Goal: Task Accomplishment & Management: Complete application form

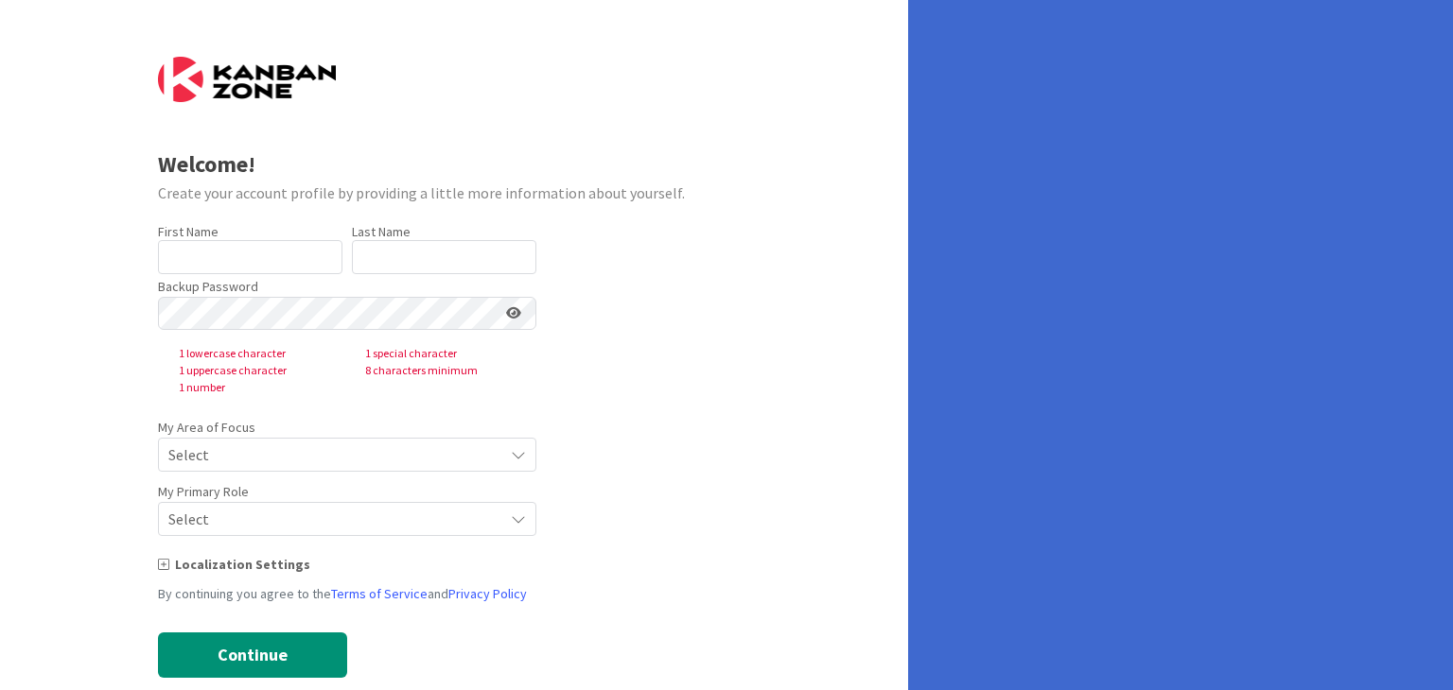
type input "Tiên"
type input "Lê"
click at [460, 459] on span "Select" at bounding box center [330, 455] width 325 height 26
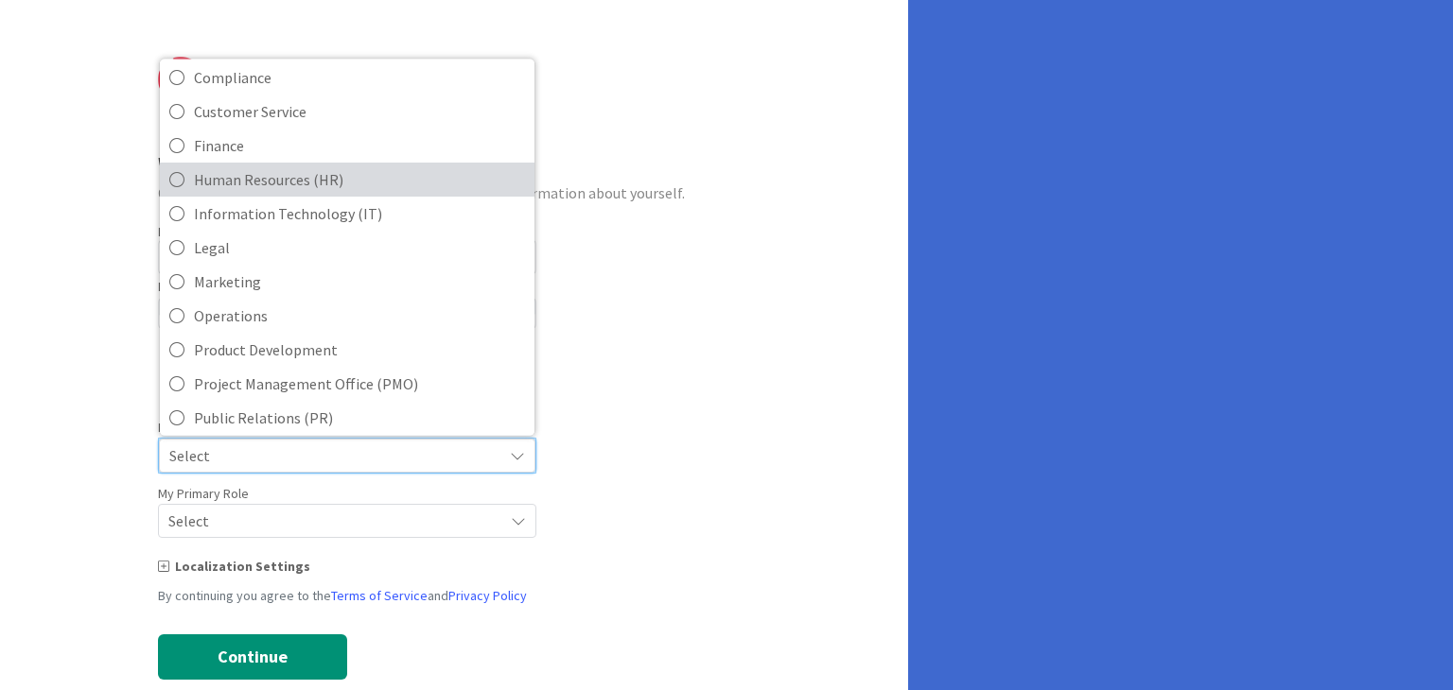
scroll to position [189, 0]
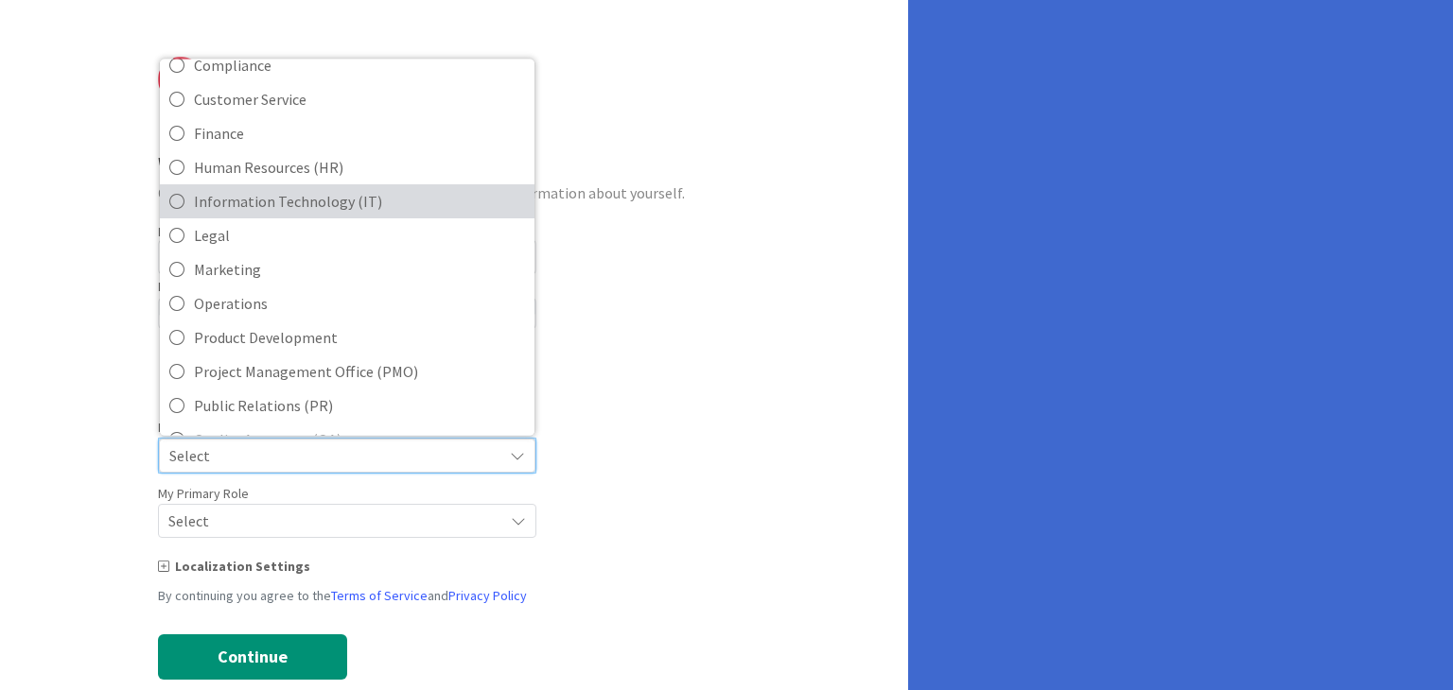
click at [432, 194] on span "Information Technology (IT)" at bounding box center [359, 201] width 331 height 28
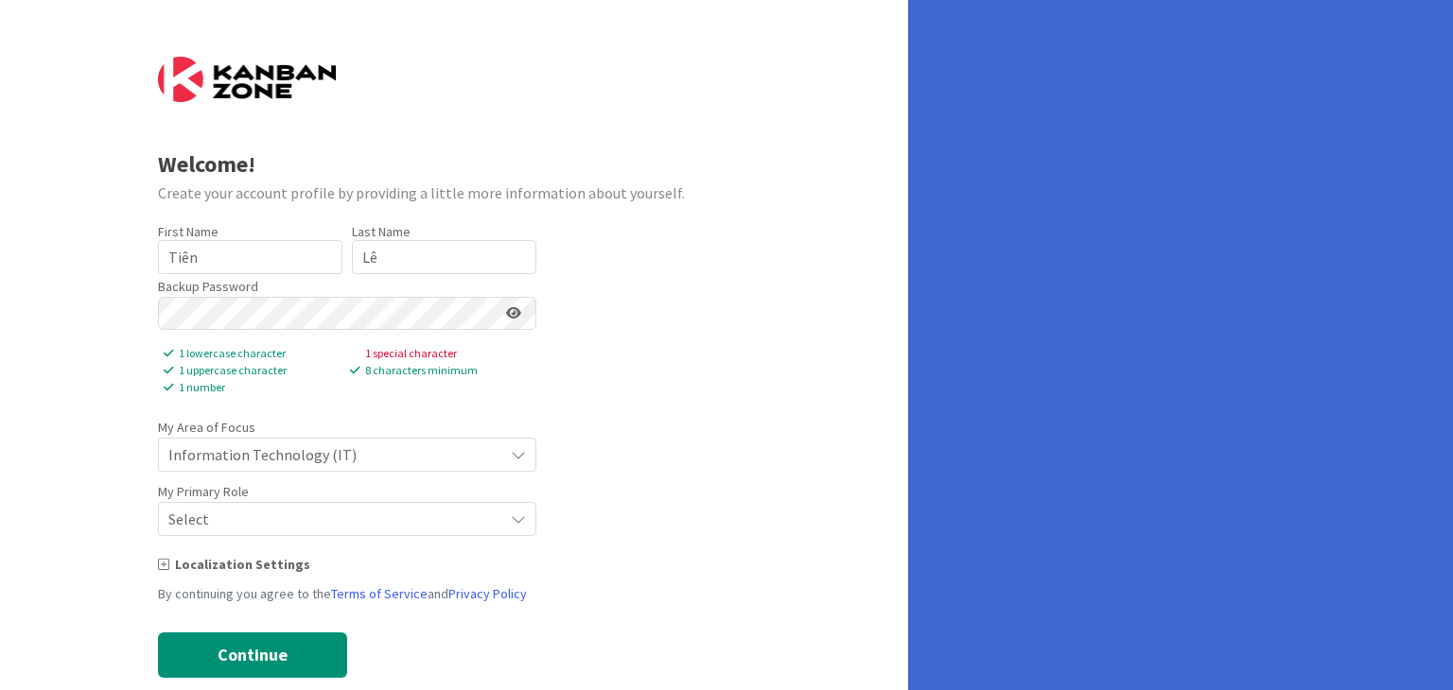
click at [413, 518] on span "Select" at bounding box center [330, 519] width 325 height 26
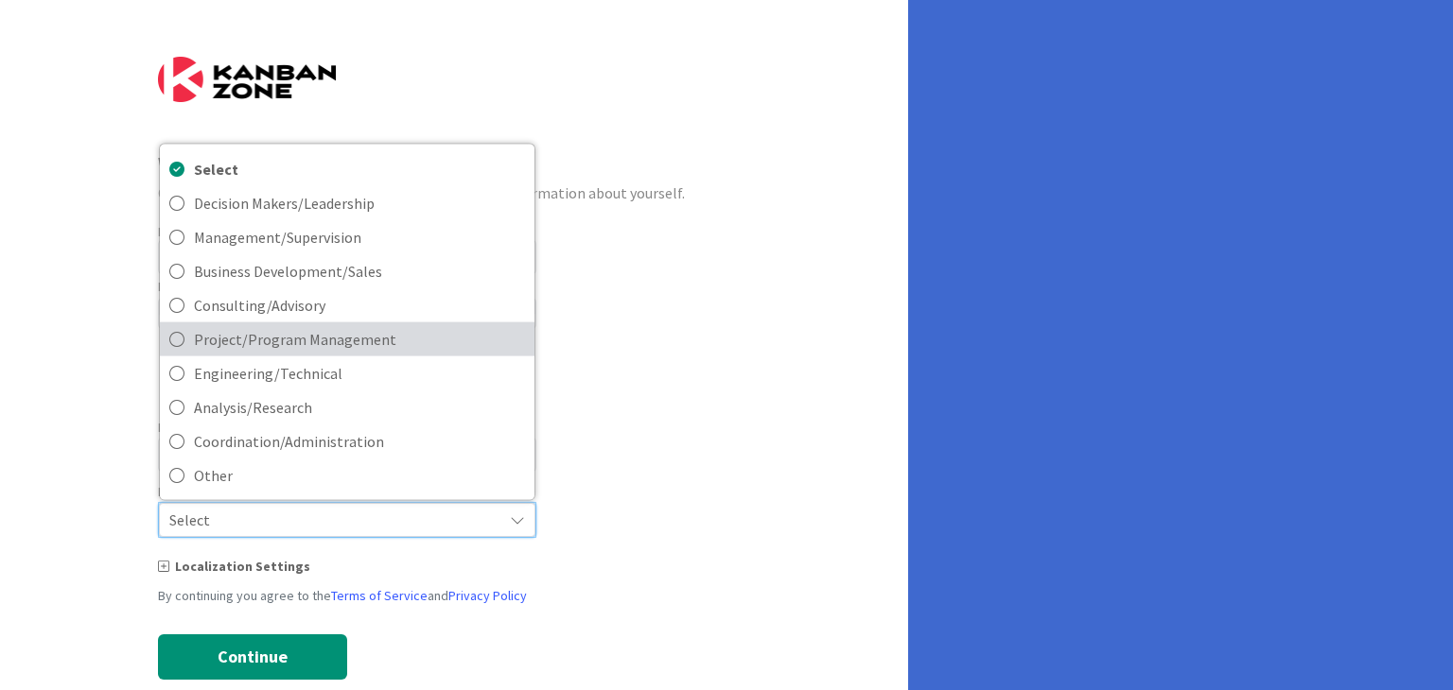
click at [393, 338] on span "Project/Program Management" at bounding box center [359, 339] width 331 height 28
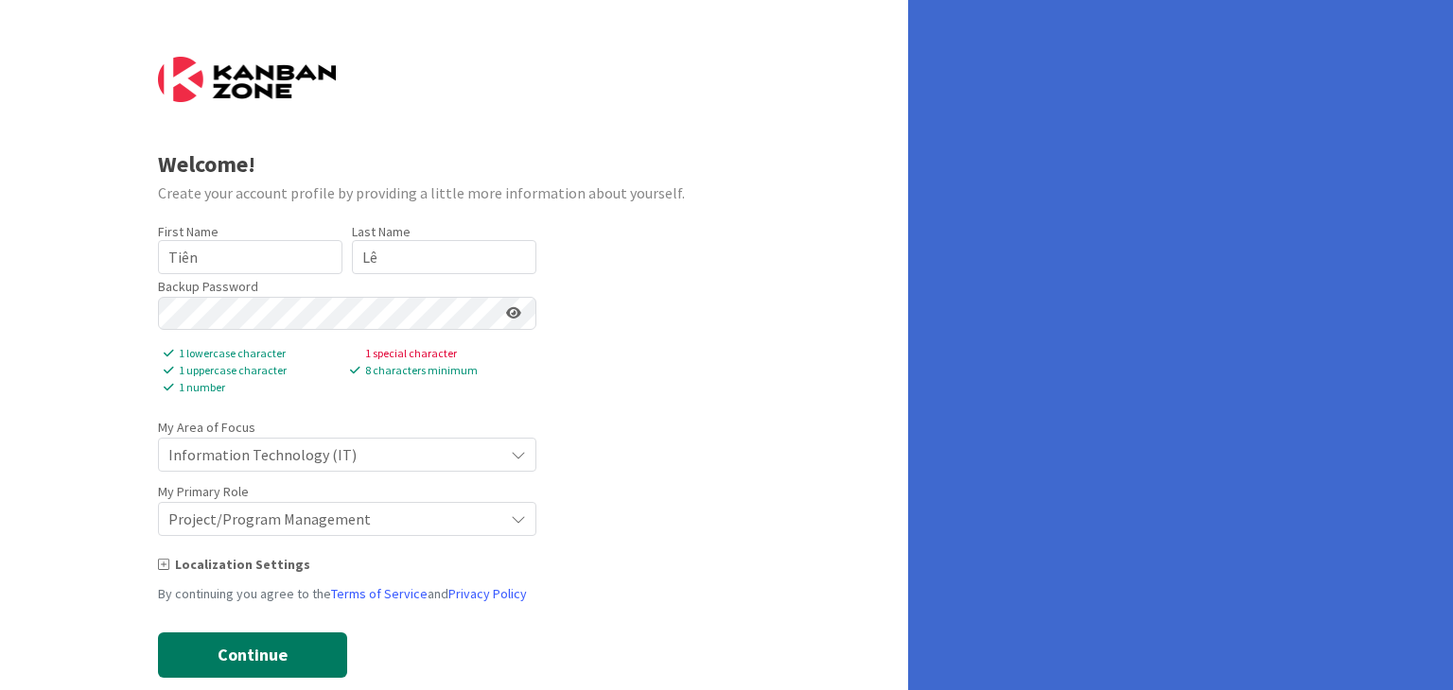
click at [244, 634] on button "Continue" at bounding box center [252, 655] width 189 height 45
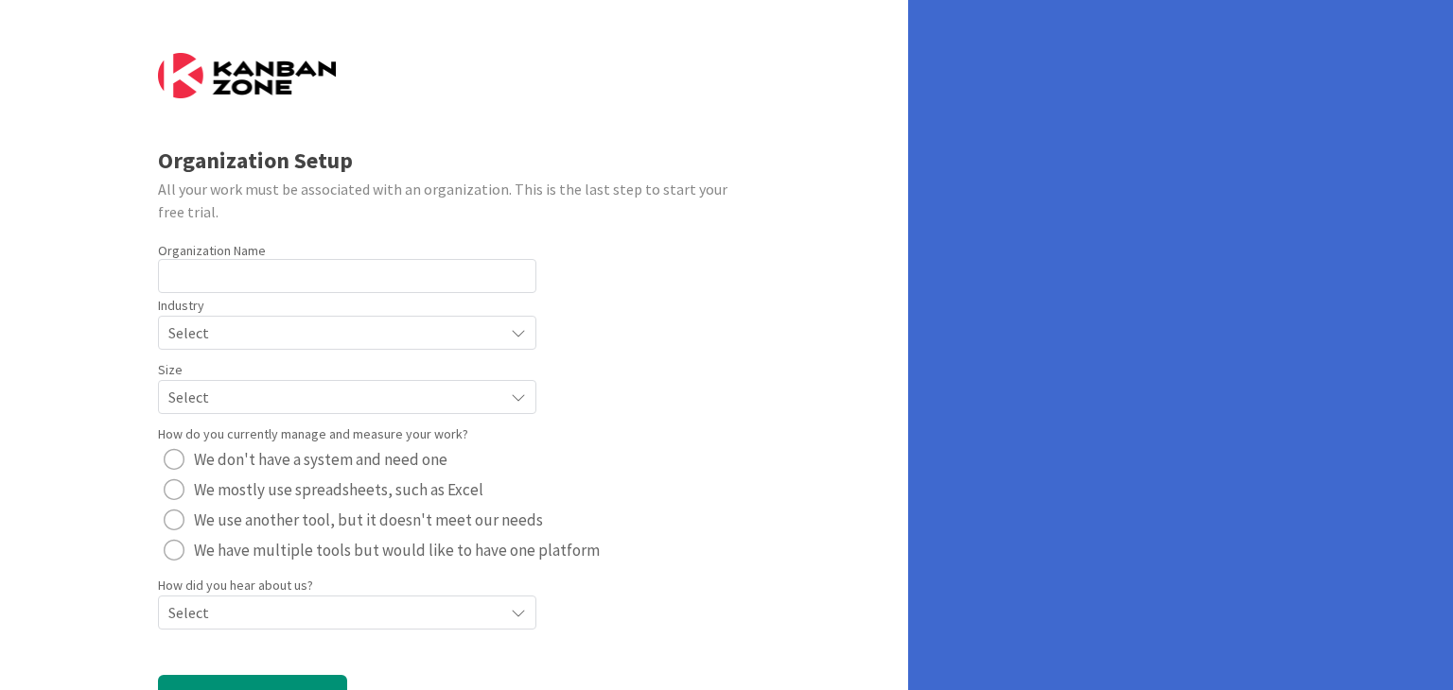
scroll to position [0, 0]
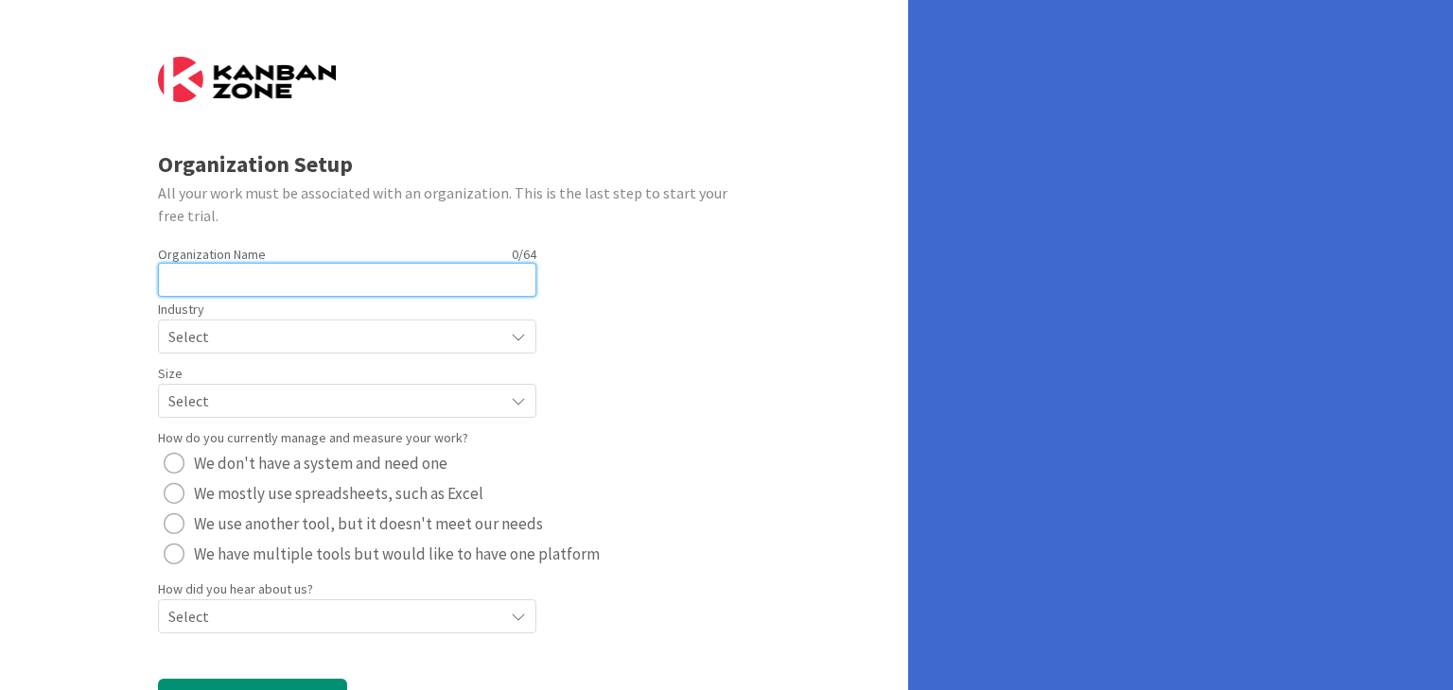
click at [398, 284] on input "text" at bounding box center [347, 280] width 378 height 34
